Goal: Task Accomplishment & Management: Use online tool/utility

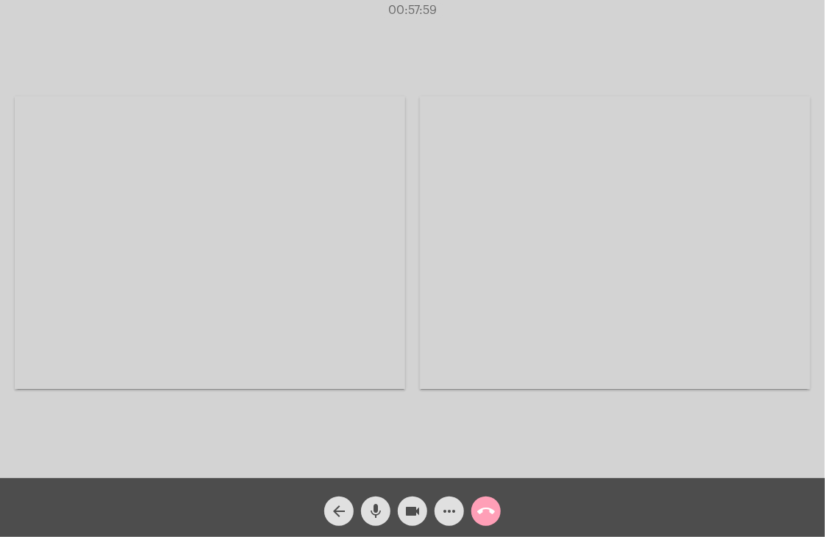
click at [492, 505] on mat-icon "call_end" at bounding box center [486, 511] width 18 height 18
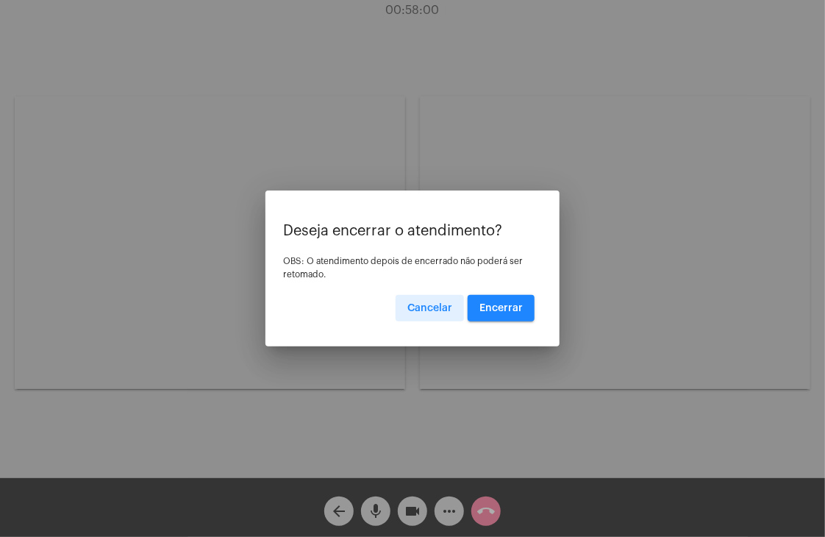
click at [488, 304] on span "Encerrar" at bounding box center [501, 308] width 43 height 10
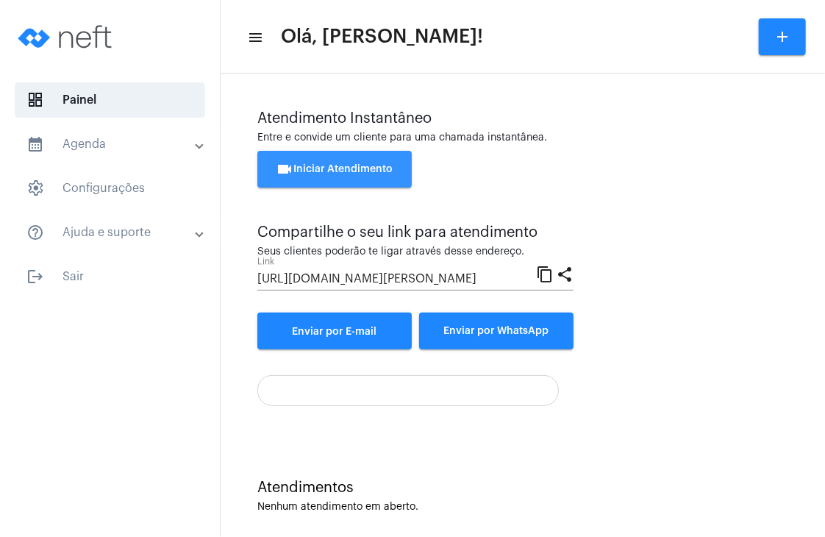
click at [388, 170] on span "videocam Iniciar Atendimento" at bounding box center [335, 169] width 117 height 10
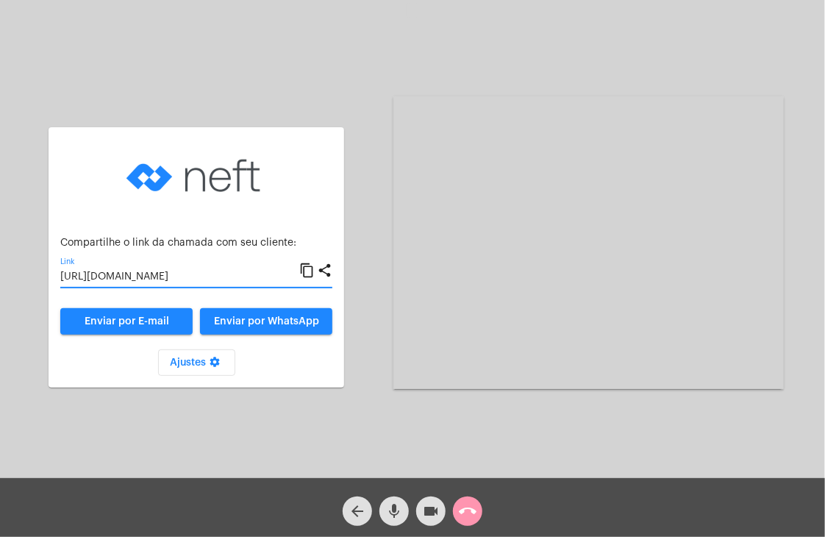
click at [221, 277] on input "https://neft.com.br/chamada/7b1c1fe9-49e2-4538-809f-fce049428ef6" at bounding box center [179, 277] width 239 height 12
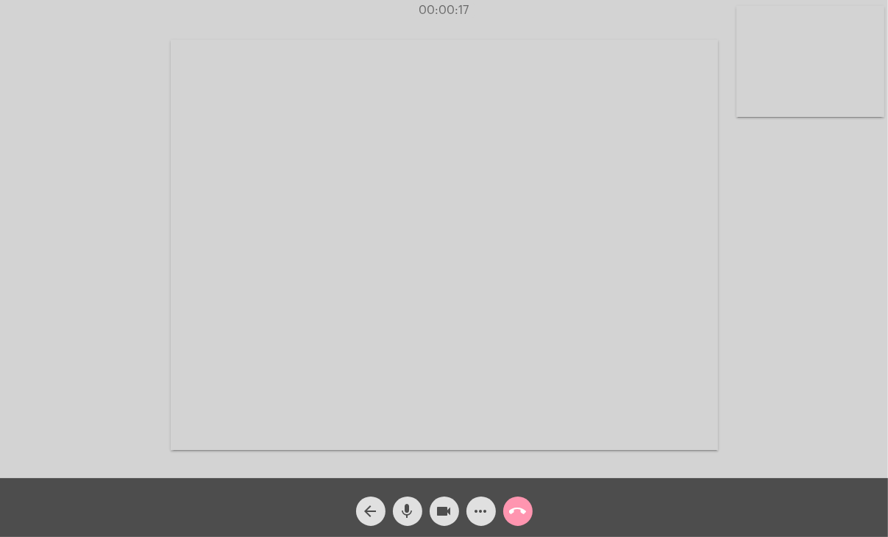
click at [809, 97] on video at bounding box center [810, 61] width 148 height 111
click at [809, 97] on video at bounding box center [550, 243] width 547 height 410
click at [531, 513] on button "call_end" at bounding box center [517, 510] width 29 height 29
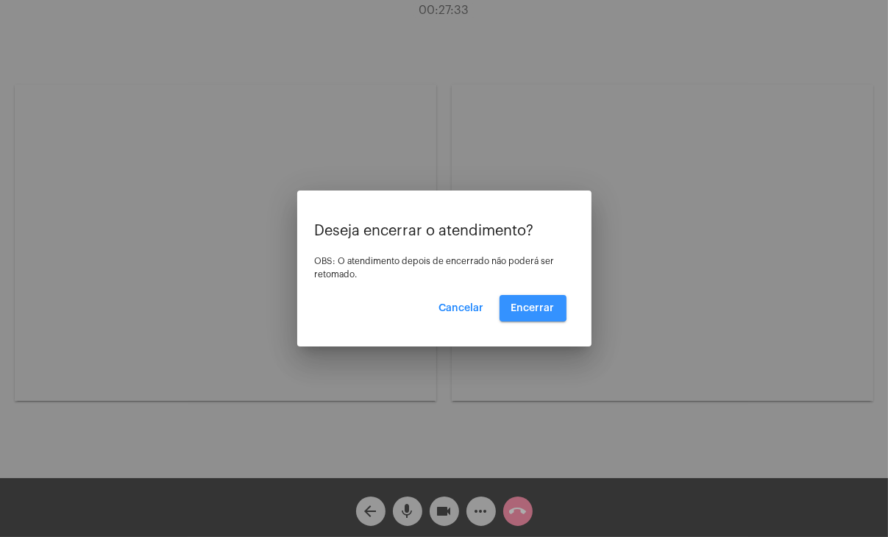
click at [527, 301] on button "Encerrar" at bounding box center [532, 308] width 67 height 26
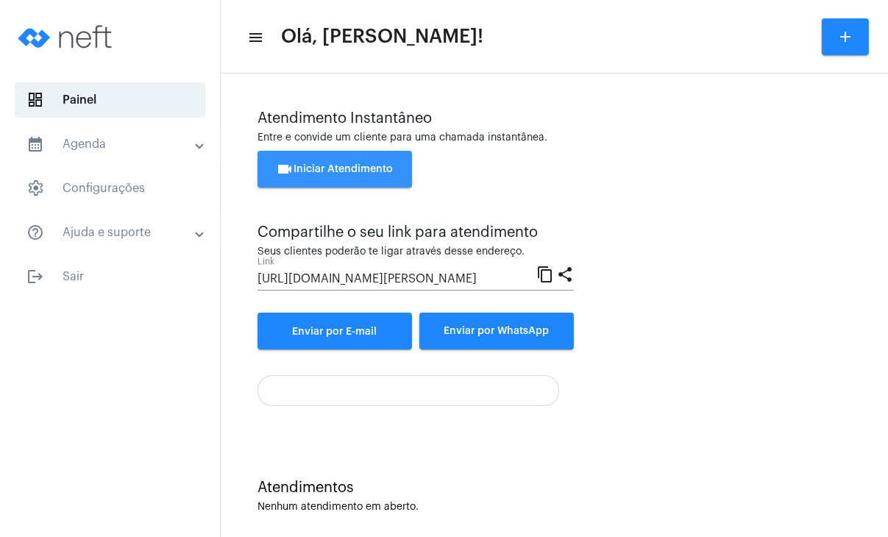
click at [331, 155] on button "videocam Iniciar Atendimento" at bounding box center [334, 169] width 154 height 37
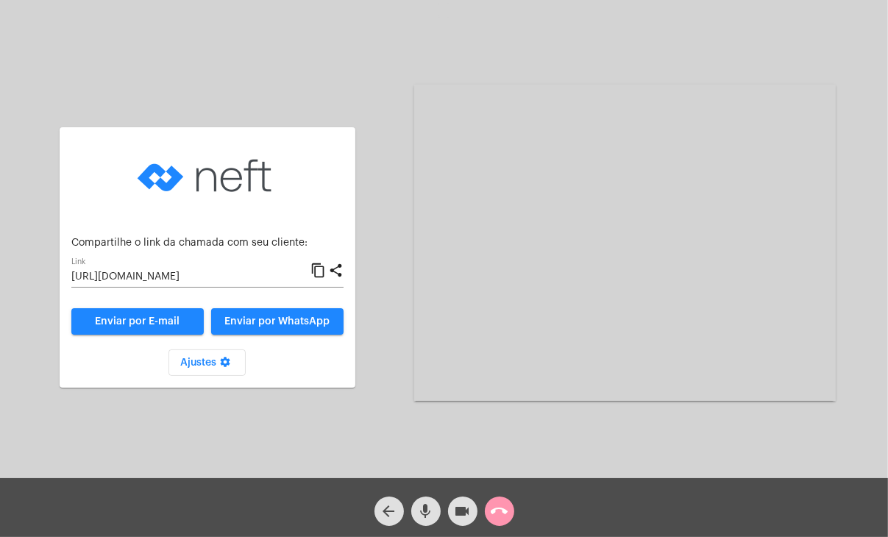
click at [196, 276] on input "https://neft.com.br/chamada/a07598e4-1055-44ee-8f71-a4730d632db4" at bounding box center [190, 277] width 239 height 12
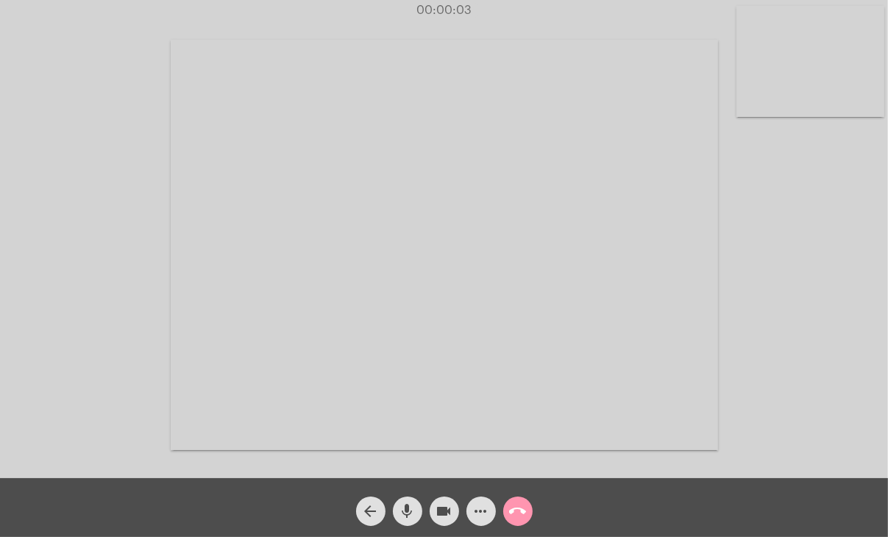
click at [794, 103] on video at bounding box center [810, 61] width 148 height 111
click at [646, 156] on video at bounding box center [550, 243] width 547 height 410
click at [476, 510] on mat-icon "more_horiz" at bounding box center [481, 511] width 18 height 18
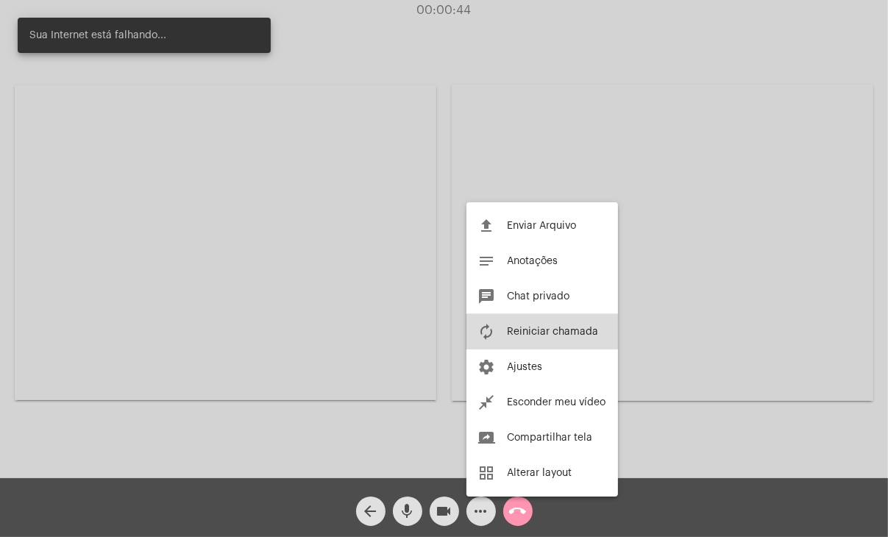
click at [561, 336] on button "autorenew Reiniciar chamada" at bounding box center [542, 331] width 152 height 35
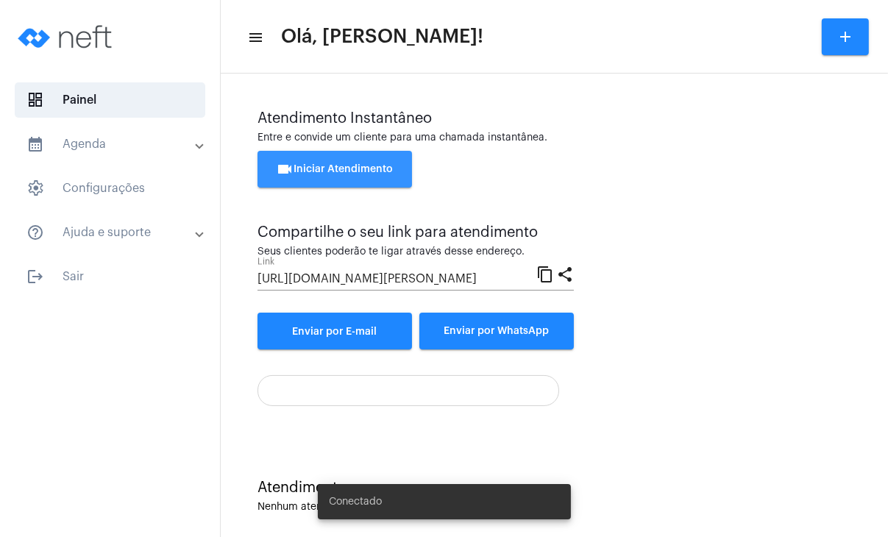
click at [344, 164] on span "videocam Iniciar Atendimento" at bounding box center [335, 169] width 117 height 10
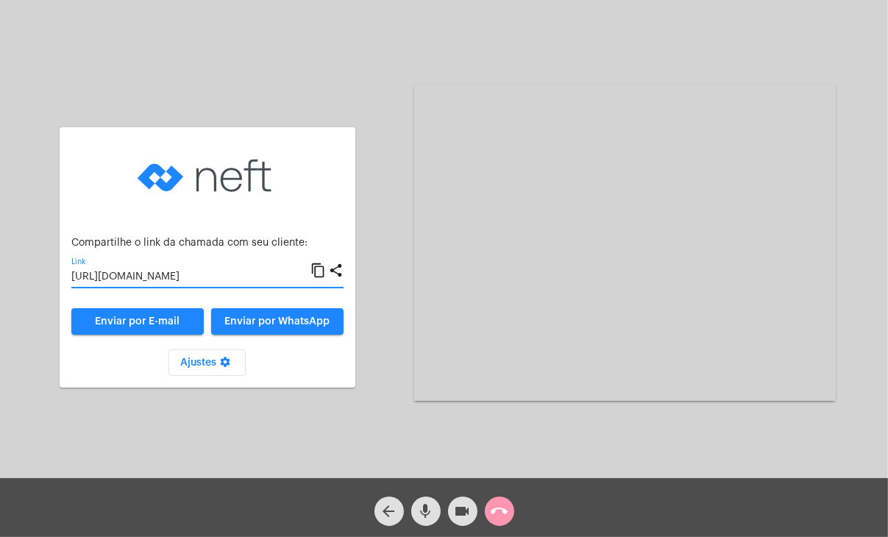
click at [277, 277] on input "[URL][DOMAIN_NAME]" at bounding box center [190, 277] width 239 height 12
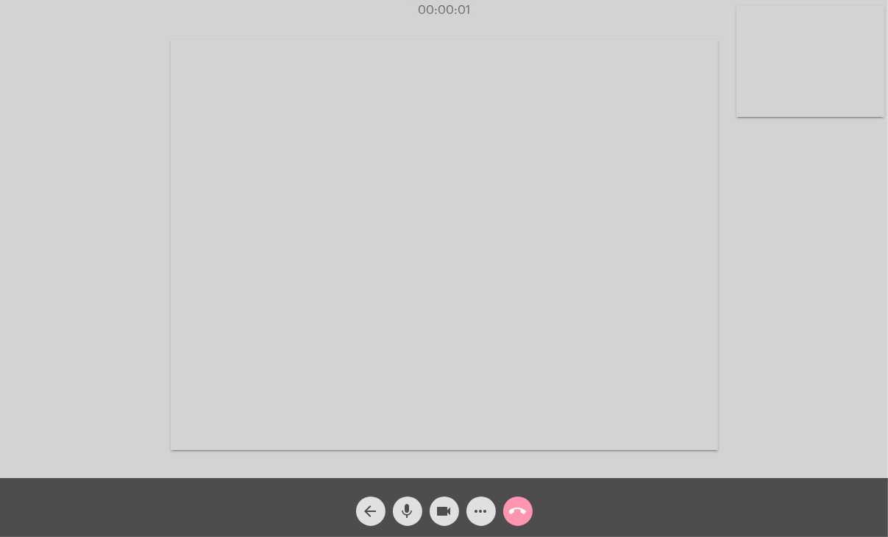
click at [790, 113] on video at bounding box center [810, 61] width 148 height 111
click at [577, 195] on video at bounding box center [550, 243] width 547 height 410
click at [518, 516] on mat-icon "call_end" at bounding box center [518, 511] width 18 height 18
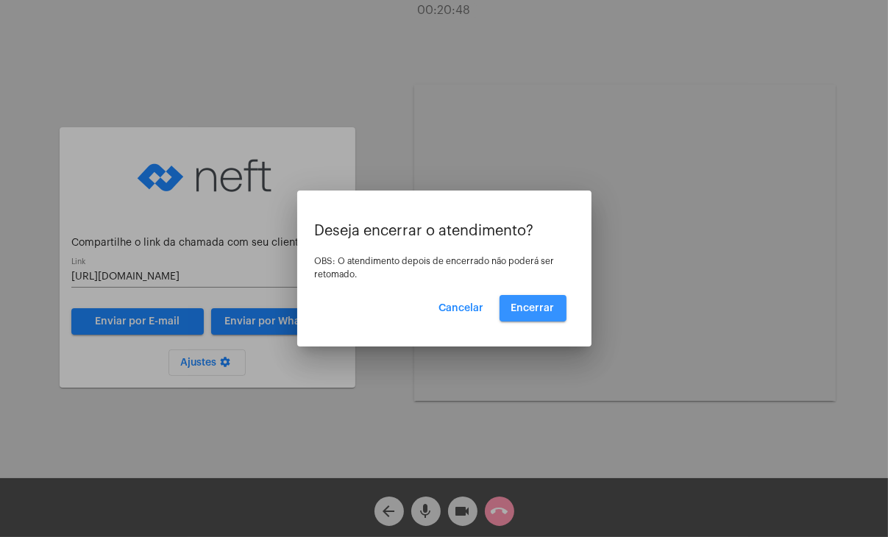
click at [543, 316] on button "Encerrar" at bounding box center [532, 308] width 67 height 26
